Goal: Task Accomplishment & Management: Manage account settings

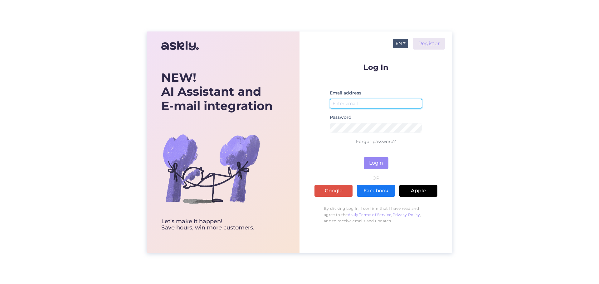
type input "[EMAIL_ADDRESS][DOMAIN_NAME]"
click at [401, 45] on button "EN" at bounding box center [400, 43] width 15 height 9
click at [401, 58] on link "ET" at bounding box center [397, 56] width 21 height 10
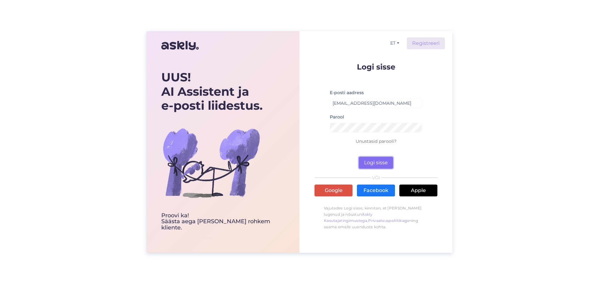
click at [378, 164] on button "Logi sisse" at bounding box center [376, 163] width 34 height 12
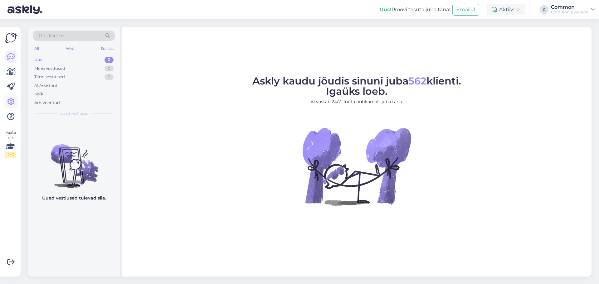
click at [14, 100] on icon at bounding box center [10, 101] width 7 height 7
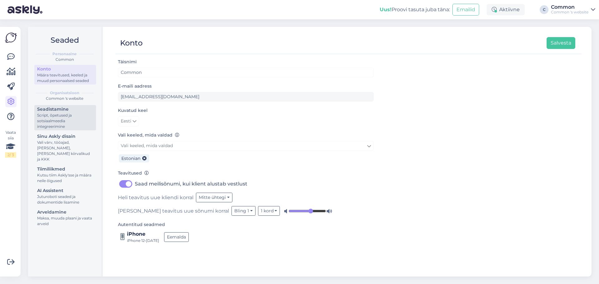
click at [65, 120] on div "Script, õpetused ja sotsiaalmeedia integreerimine" at bounding box center [65, 121] width 56 height 17
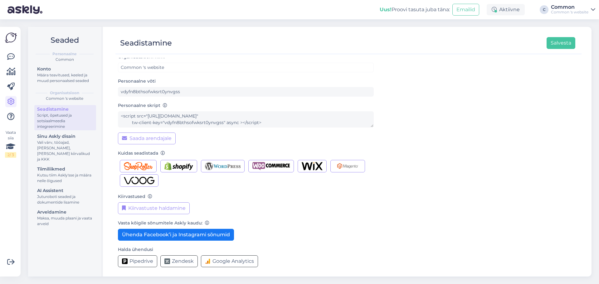
scroll to position [6, 0]
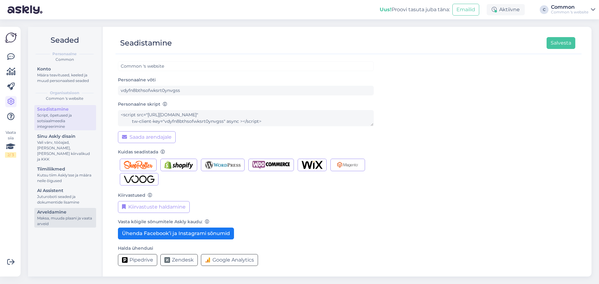
click at [60, 216] on div "Maksa, muuda plaani ja vaata arveid" at bounding box center [65, 221] width 56 height 11
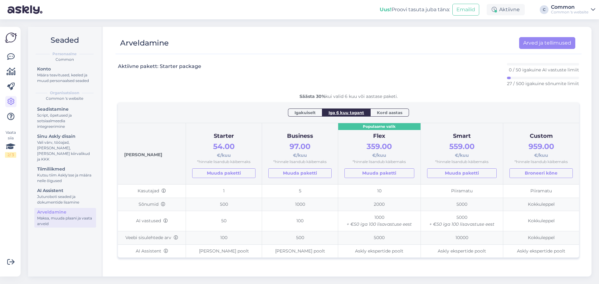
click at [313, 114] on span "Igakuiselt" at bounding box center [305, 113] width 21 height 6
click at [379, 111] on span "Kord aastas" at bounding box center [390, 113] width 26 height 6
click at [339, 113] on span "Iga 6 kuu tagant" at bounding box center [347, 113] width 36 height 6
click at [310, 115] on span "Igakuiselt" at bounding box center [305, 113] width 21 height 6
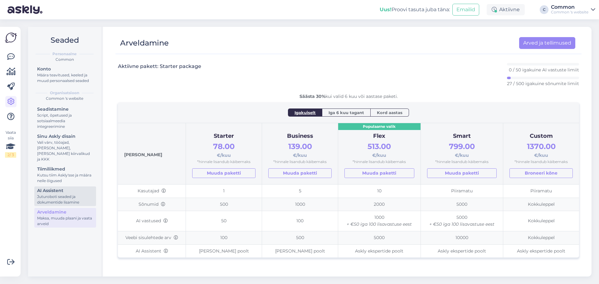
click at [64, 198] on div "Juturoboti seaded ja dokumentide lisamine" at bounding box center [65, 199] width 56 height 11
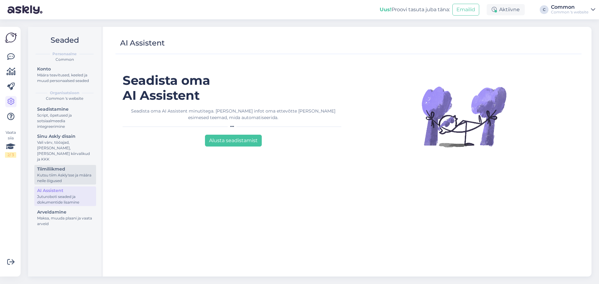
click at [70, 174] on div "Kutsu tiim Askly'sse ja määra neile õigused" at bounding box center [65, 178] width 56 height 11
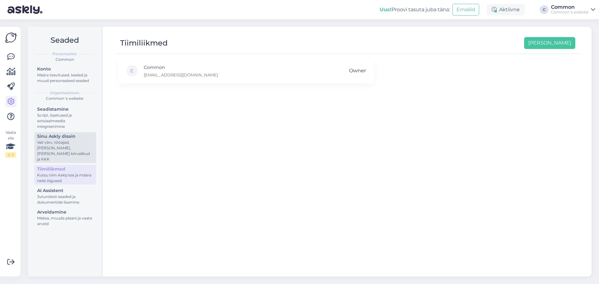
click at [67, 148] on div "Vali värv, tööajad, [PERSON_NAME], [PERSON_NAME] kiirvalikud ja KKK" at bounding box center [65, 151] width 56 height 22
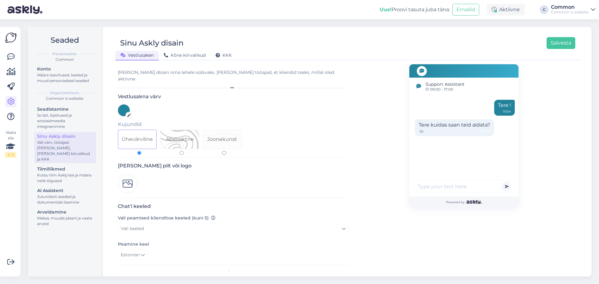
click at [153, 30] on div "Sinu Askly disain Salvesta Vestlusaken Kõne kiirvalikud KKK Vali disain oma leh…" at bounding box center [349, 152] width 486 height 250
click at [12, 86] on icon at bounding box center [10, 86] width 7 height 7
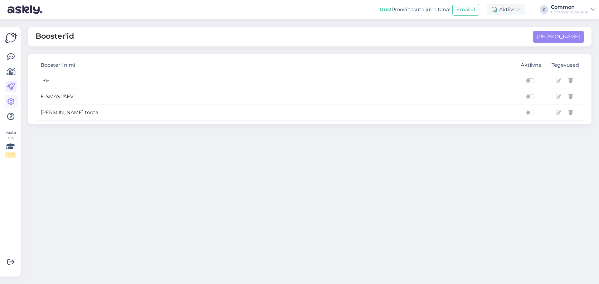
click at [11, 102] on icon at bounding box center [10, 101] width 7 height 7
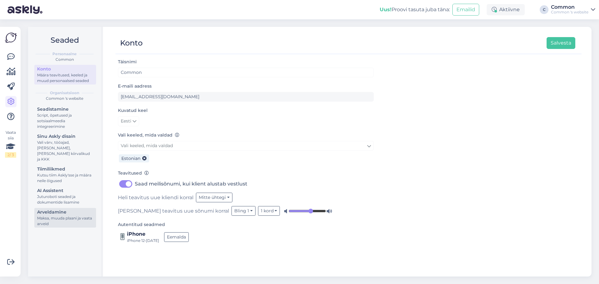
click at [61, 216] on div "Maksa, muuda plaani ja vaata arveid" at bounding box center [65, 221] width 56 height 11
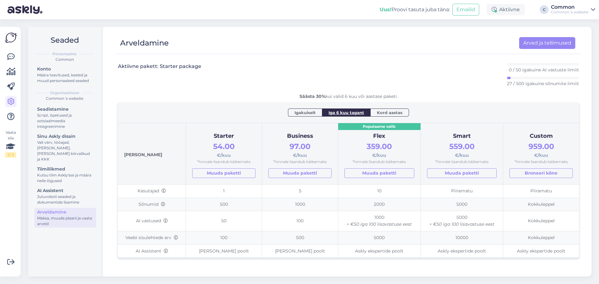
click at [572, 11] on div "Common 's website" at bounding box center [569, 12] width 37 height 5
click at [572, 9] on div "Common" at bounding box center [569, 7] width 37 height 5
click at [306, 114] on span "Igakuiselt" at bounding box center [305, 113] width 21 height 6
click at [336, 112] on span "Iga 6 kuu tagant" at bounding box center [347, 113] width 36 height 6
click at [393, 112] on span "Kord aastas" at bounding box center [390, 113] width 26 height 6
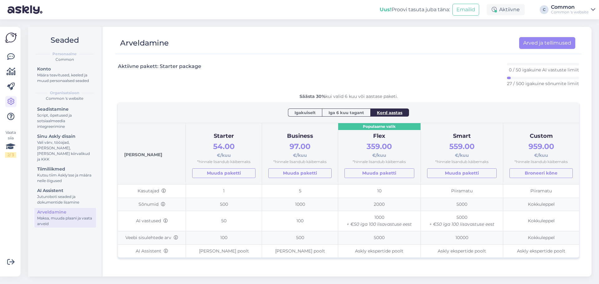
click at [297, 110] on span "Igakuiselt" at bounding box center [305, 113] width 21 height 6
click at [545, 49] on div at bounding box center [346, 51] width 460 height 5
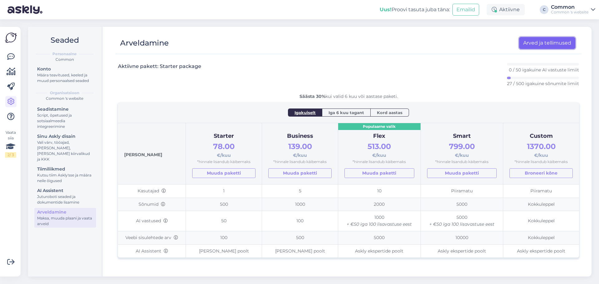
click at [545, 48] on link "Arved ja tellimused" at bounding box center [547, 43] width 56 height 12
